Goal: Task Accomplishment & Management: Use online tool/utility

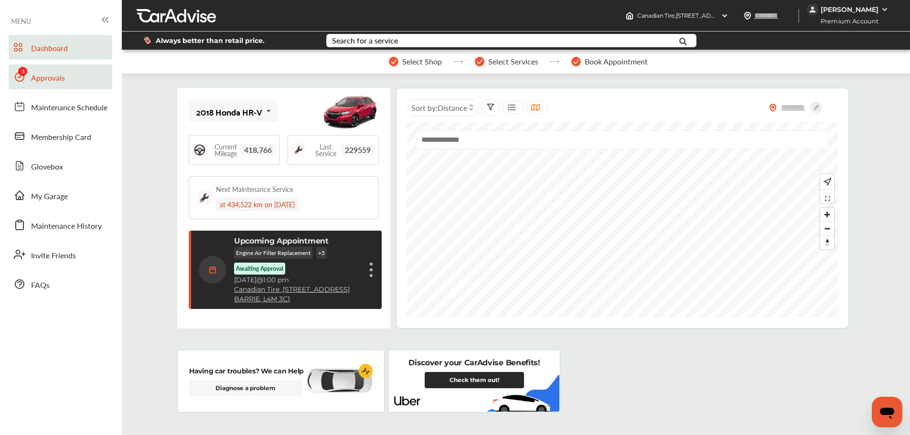
click at [43, 85] on link "Approvals" at bounding box center [61, 77] width 104 height 25
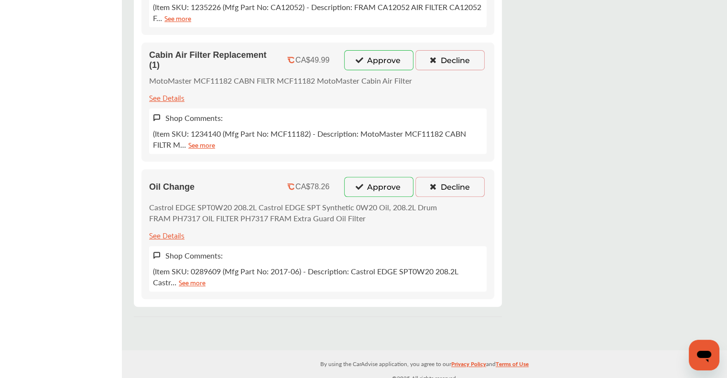
scroll to position [311, 0]
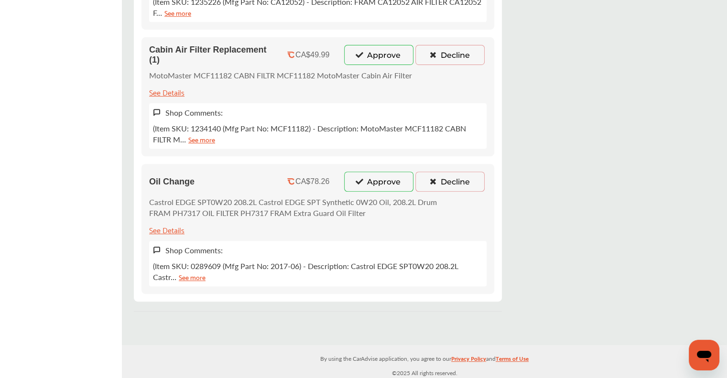
click at [363, 179] on button "Approve" at bounding box center [378, 182] width 69 height 20
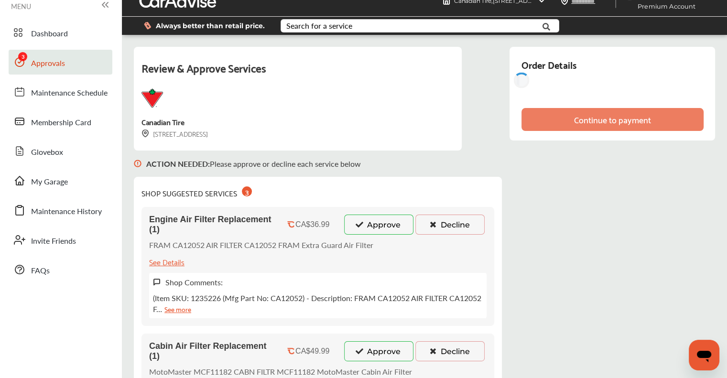
scroll to position [0, 0]
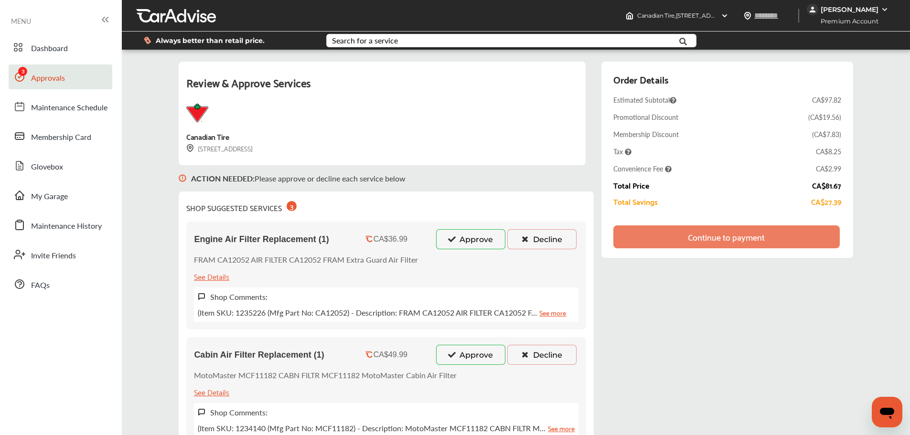
click at [369, 355] on button "Approve" at bounding box center [470, 355] width 69 height 20
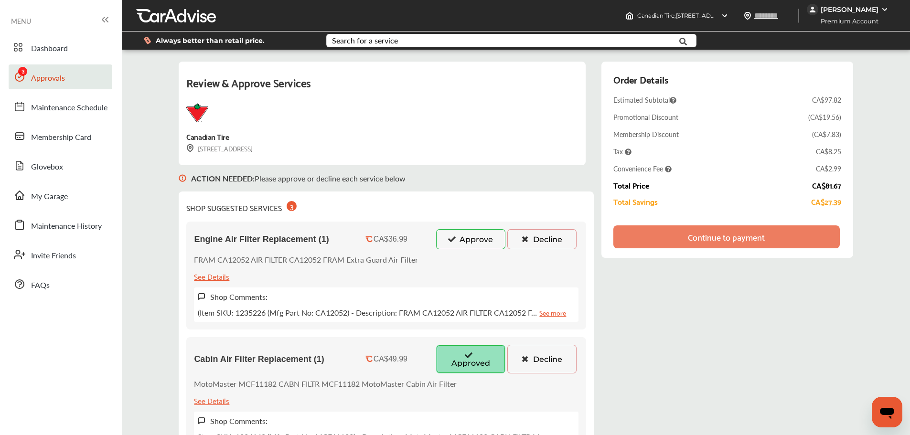
click at [369, 237] on button "Approve" at bounding box center [470, 239] width 69 height 20
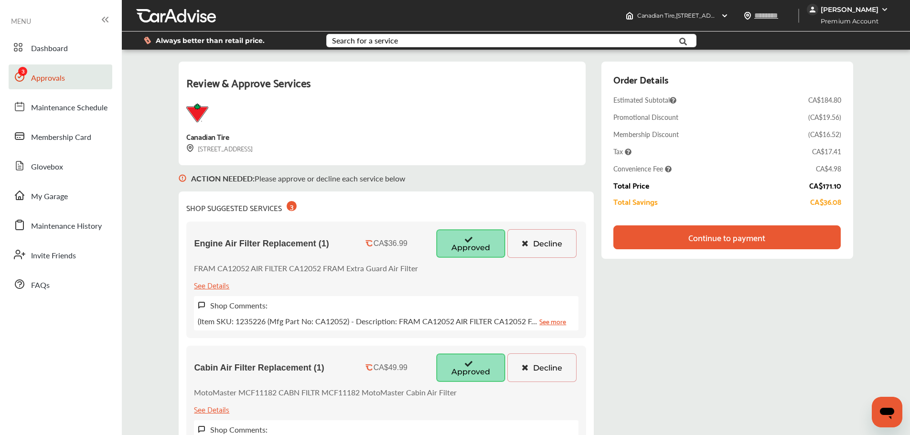
click at [369, 238] on div "Continue to payment" at bounding box center [727, 238] width 77 height 10
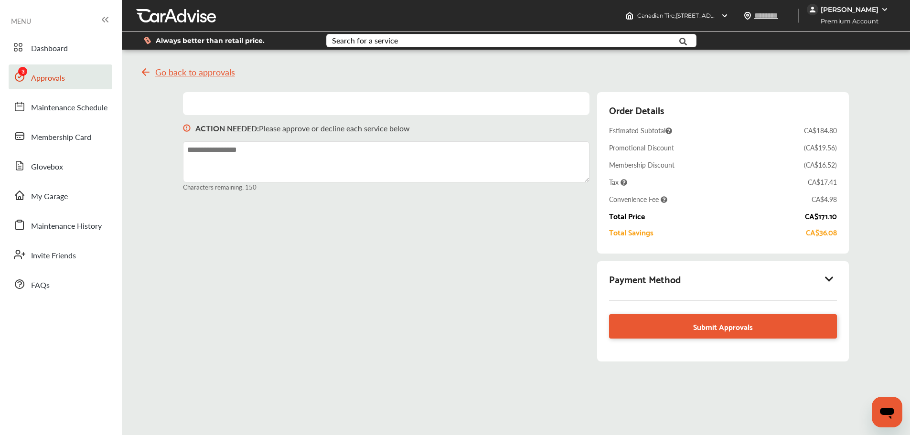
click at [369, 277] on icon at bounding box center [829, 279] width 11 height 10
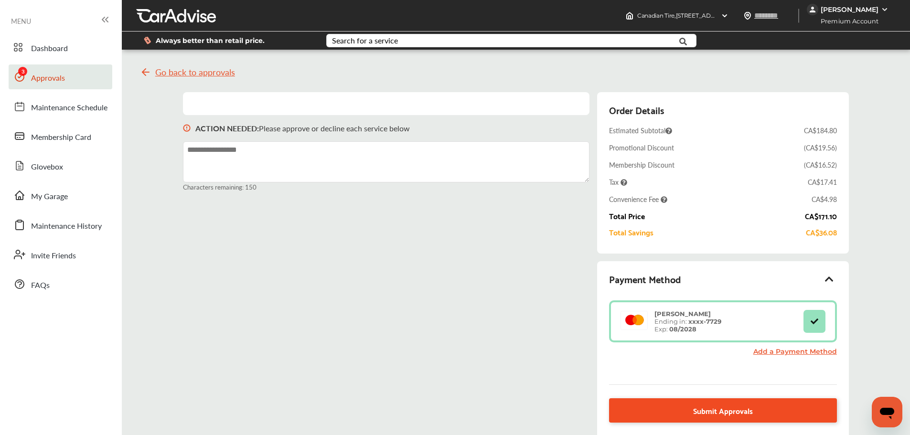
click at [369, 361] on span "Submit Approvals" at bounding box center [723, 410] width 60 height 13
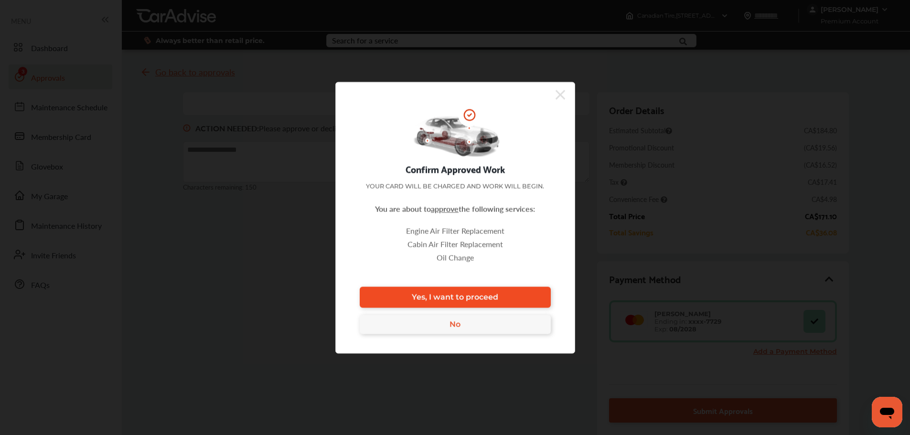
click at [369, 297] on span "Yes, I want to proceed" at bounding box center [455, 297] width 86 height 9
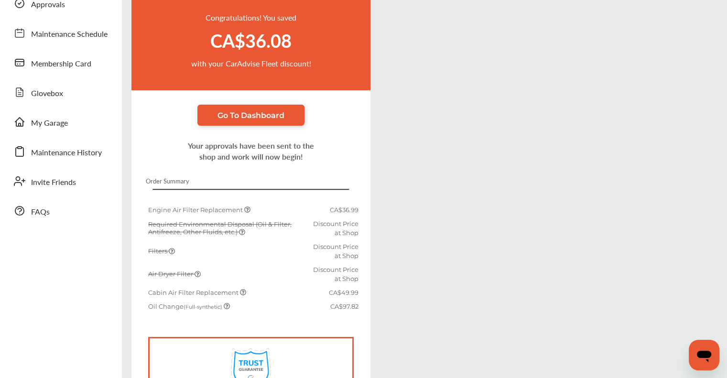
scroll to position [177, 0]
